Goal: Browse casually

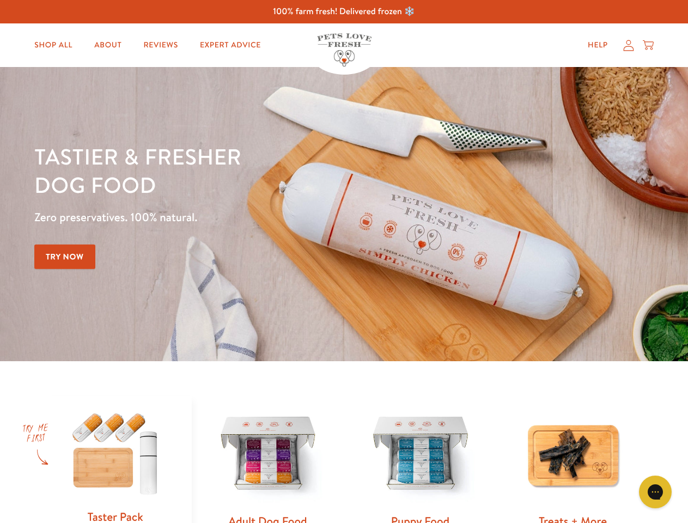
click at [344, 261] on div "Tastier & fresher dog food Zero preservatives. 100% natural. Try Now" at bounding box center [240, 214] width 413 height 144
click at [655, 492] on icon "Gorgias live chat" at bounding box center [654, 491] width 10 height 10
